Goal: Task Accomplishment & Management: Manage account settings

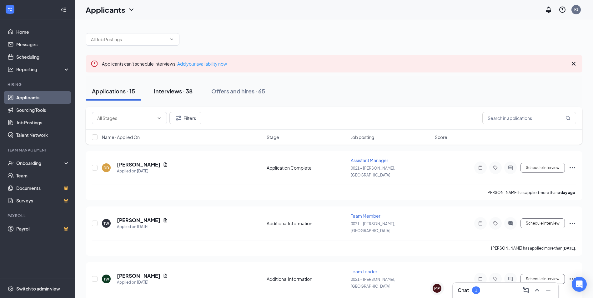
click at [175, 97] on button "Interviews · 38" at bounding box center [173, 91] width 51 height 19
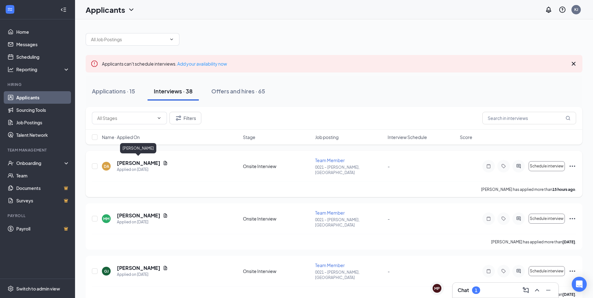
click at [143, 161] on h5 "[PERSON_NAME]" at bounding box center [138, 163] width 43 height 7
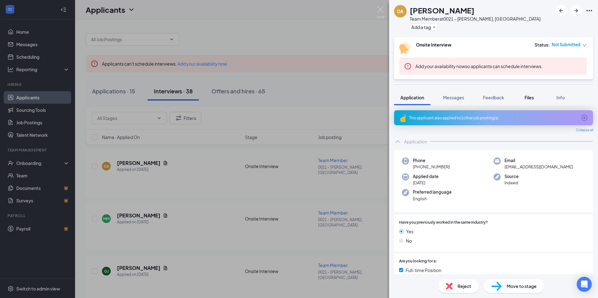
click at [529, 97] on span "Files" at bounding box center [528, 98] width 9 height 6
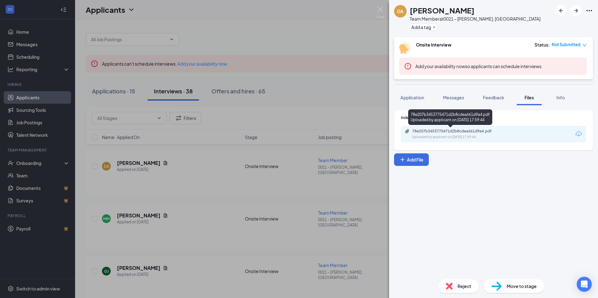
click at [420, 130] on div "78e207b3453775471d2b8cdea661d9a4.pdf" at bounding box center [456, 131] width 88 height 5
click at [213, 168] on div "DA [PERSON_NAME] Team Member at 0021 – [GEOGRAPHIC_DATA], [GEOGRAPHIC_DATA] Add…" at bounding box center [299, 149] width 598 height 298
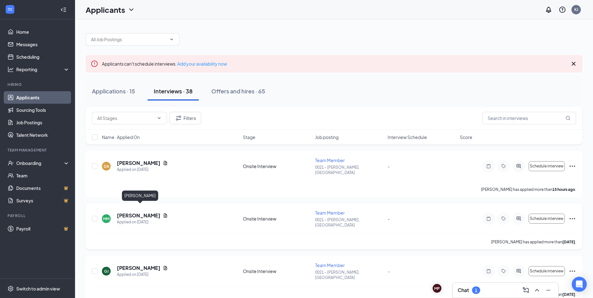
click at [156, 212] on h5 "[PERSON_NAME]" at bounding box center [138, 215] width 43 height 7
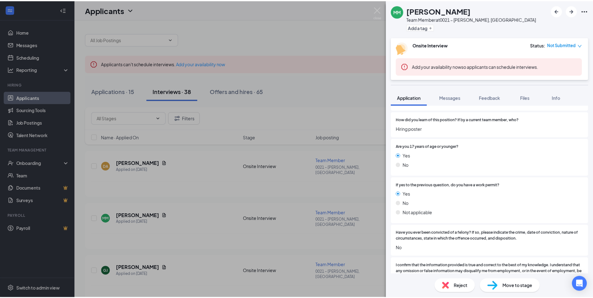
scroll to position [588, 0]
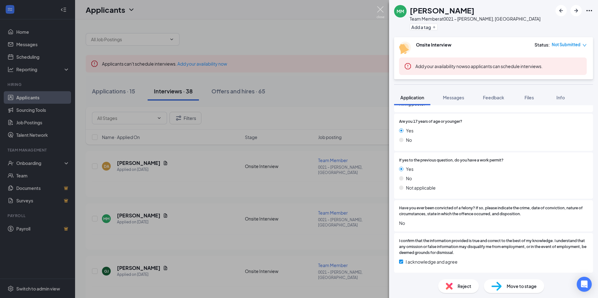
click at [379, 6] on img at bounding box center [380, 12] width 8 height 12
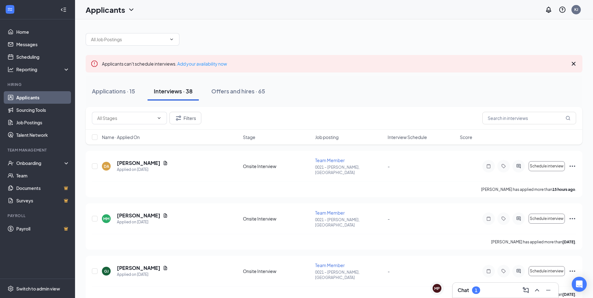
scroll to position [94, 0]
